Goal: Task Accomplishment & Management: Manage account settings

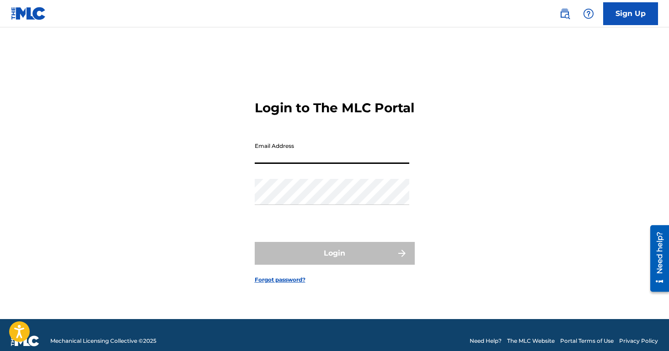
click at [311, 164] on input "Email Address" at bounding box center [332, 151] width 154 height 26
click at [276, 164] on input "Email Address" at bounding box center [332, 151] width 154 height 26
click at [152, 126] on div "Login to The MLC Portal Email Address Password Login Forgot password?" at bounding box center [335, 184] width 640 height 269
click at [321, 164] on input "Email Address" at bounding box center [332, 151] width 154 height 26
type input "mfair@emceeartist.com"
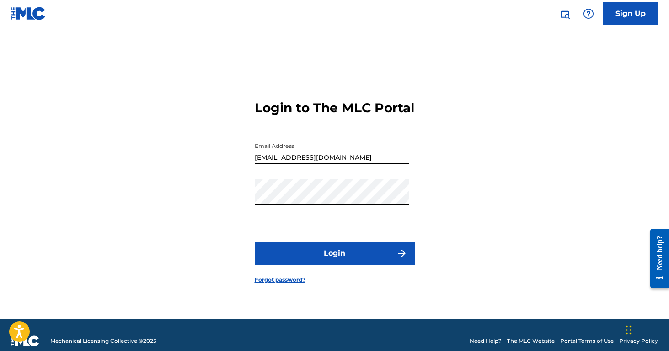
click at [329, 265] on button "Login" at bounding box center [335, 253] width 160 height 23
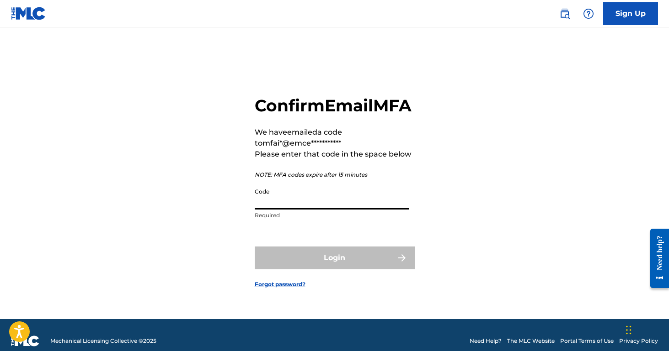
click at [284, 210] on input "Code" at bounding box center [332, 197] width 154 height 26
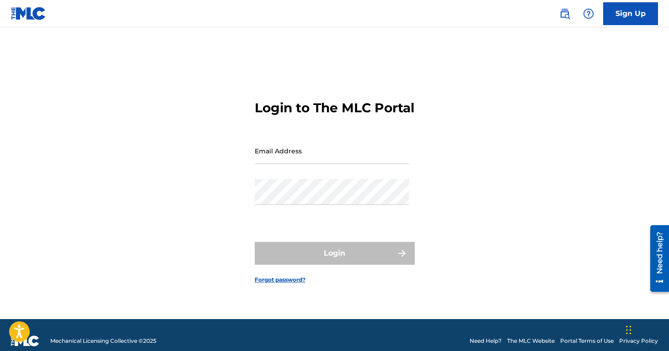
click at [337, 154] on input "Email Address" at bounding box center [332, 151] width 154 height 26
